Goal: Transaction & Acquisition: Purchase product/service

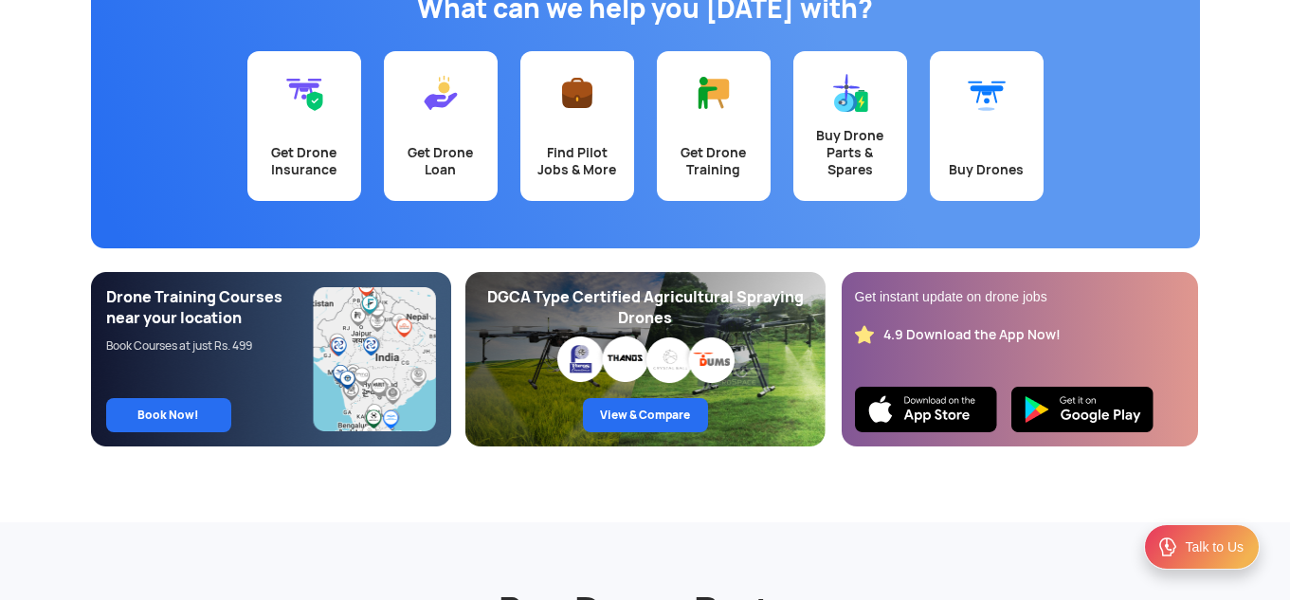
scroll to position [202, 0]
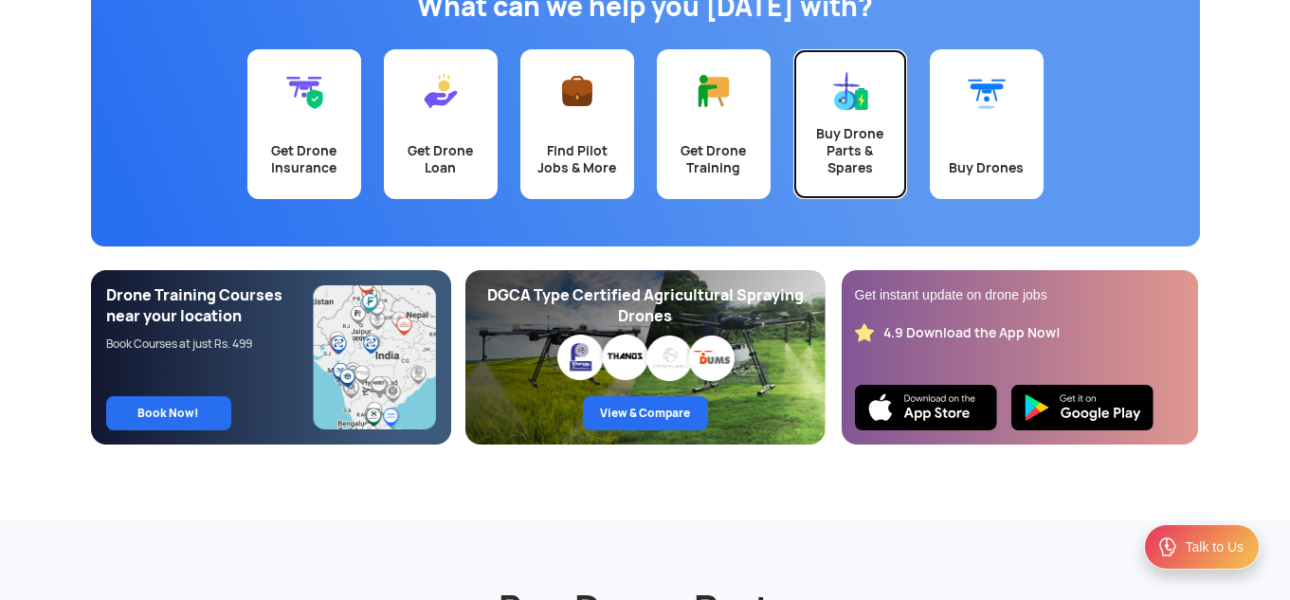
click at [850, 109] on img at bounding box center [850, 91] width 38 height 38
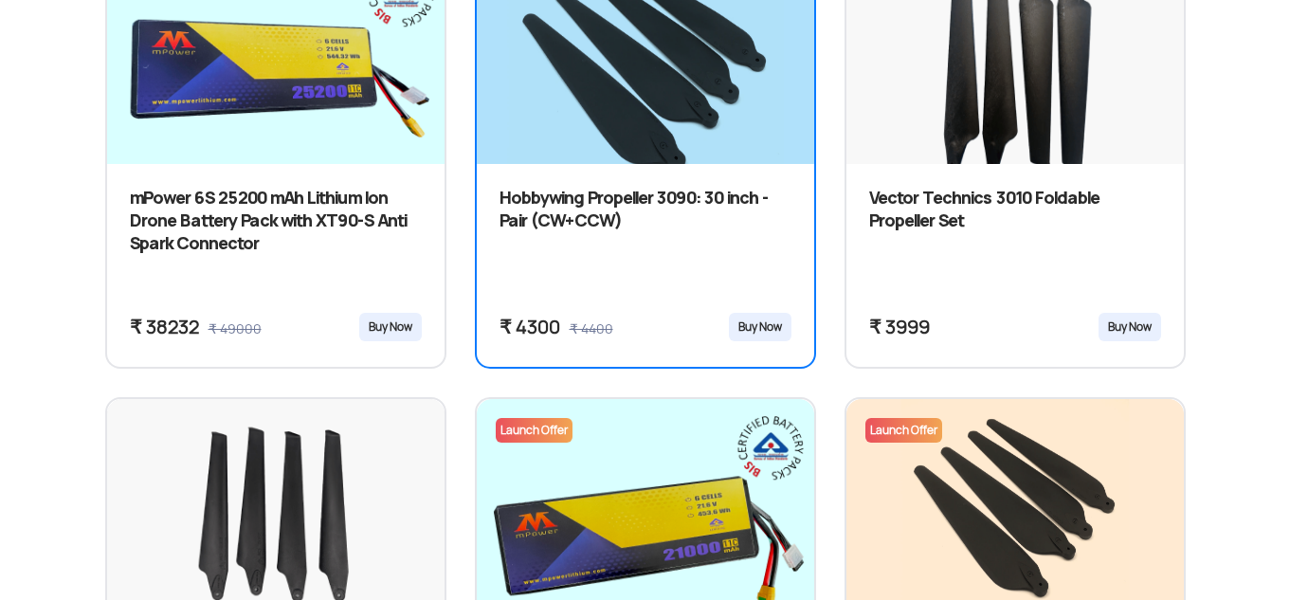
scroll to position [950, 0]
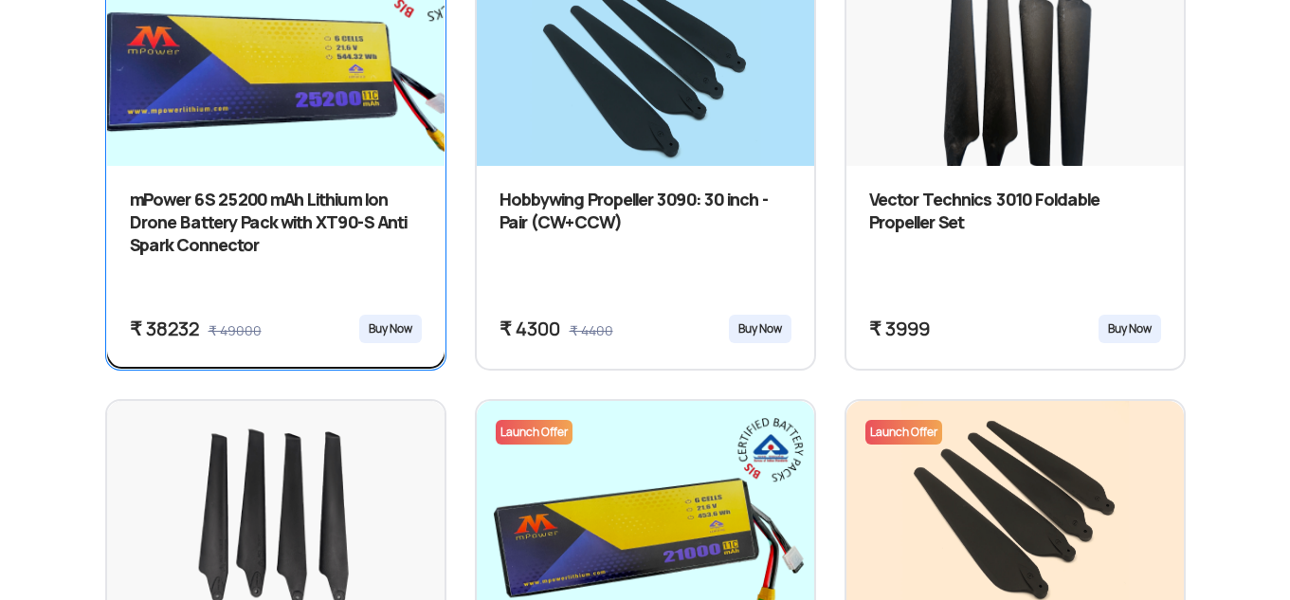
click at [305, 144] on img at bounding box center [275, 66] width 405 height 284
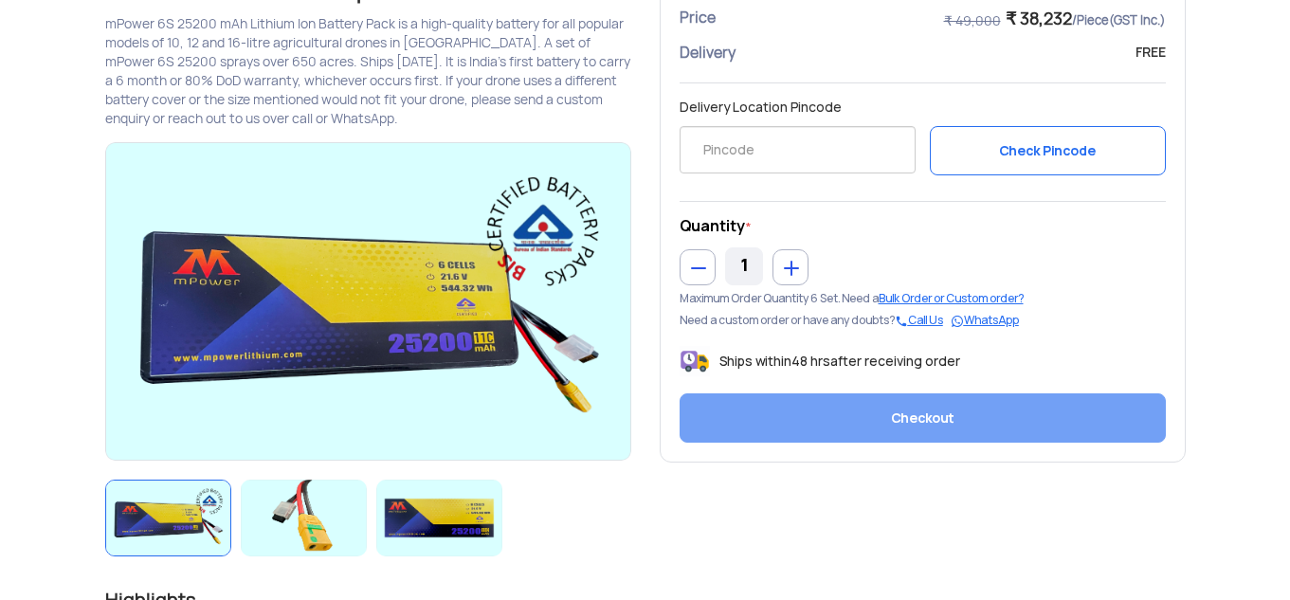
scroll to position [142, 0]
